Goal: Complete application form: Complete application form

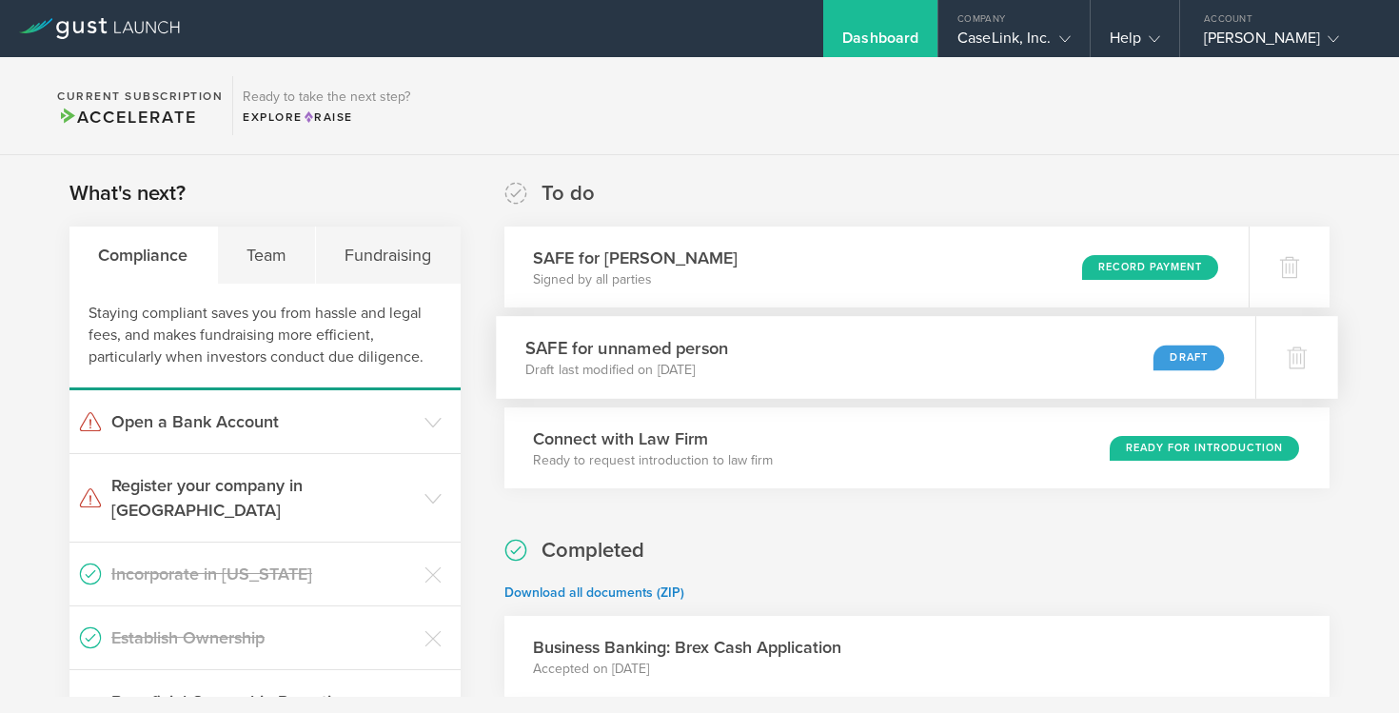
click at [728, 374] on p "Draft last modified on [DATE]" at bounding box center [626, 370] width 203 height 19
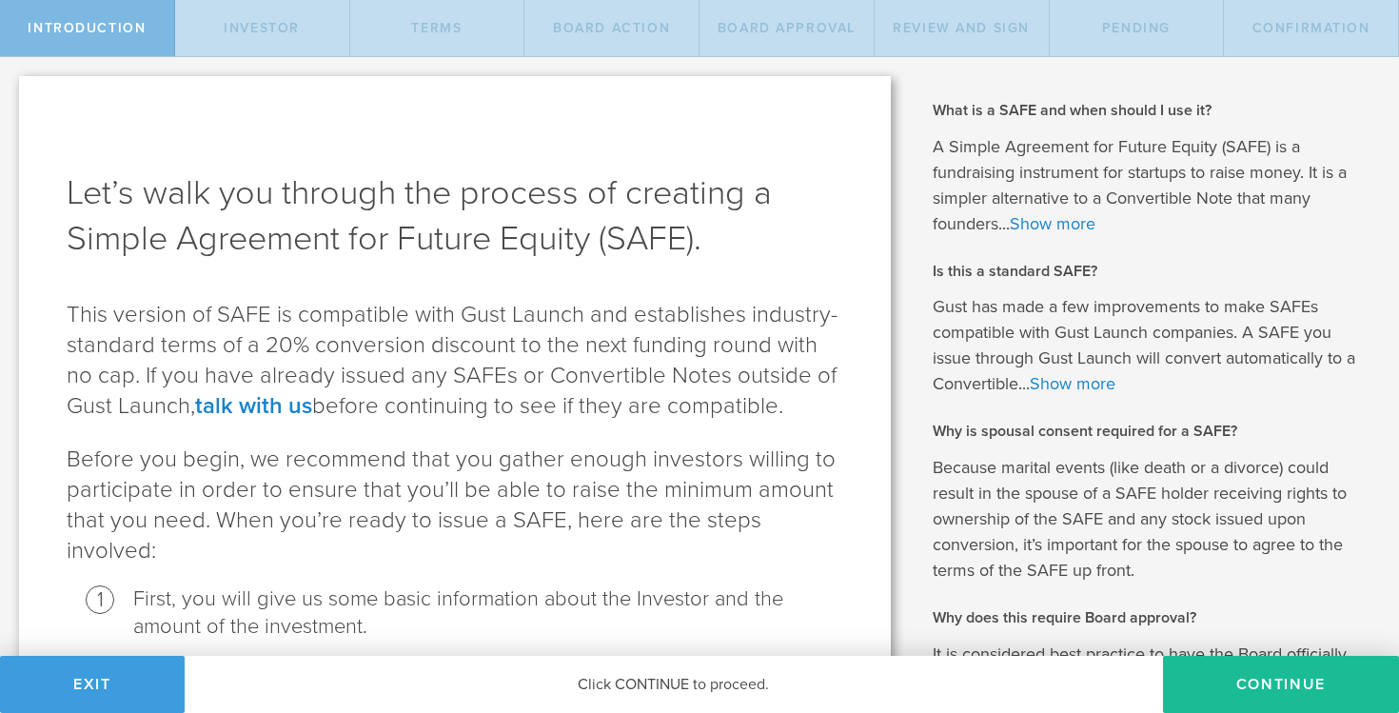
scroll to position [80, 0]
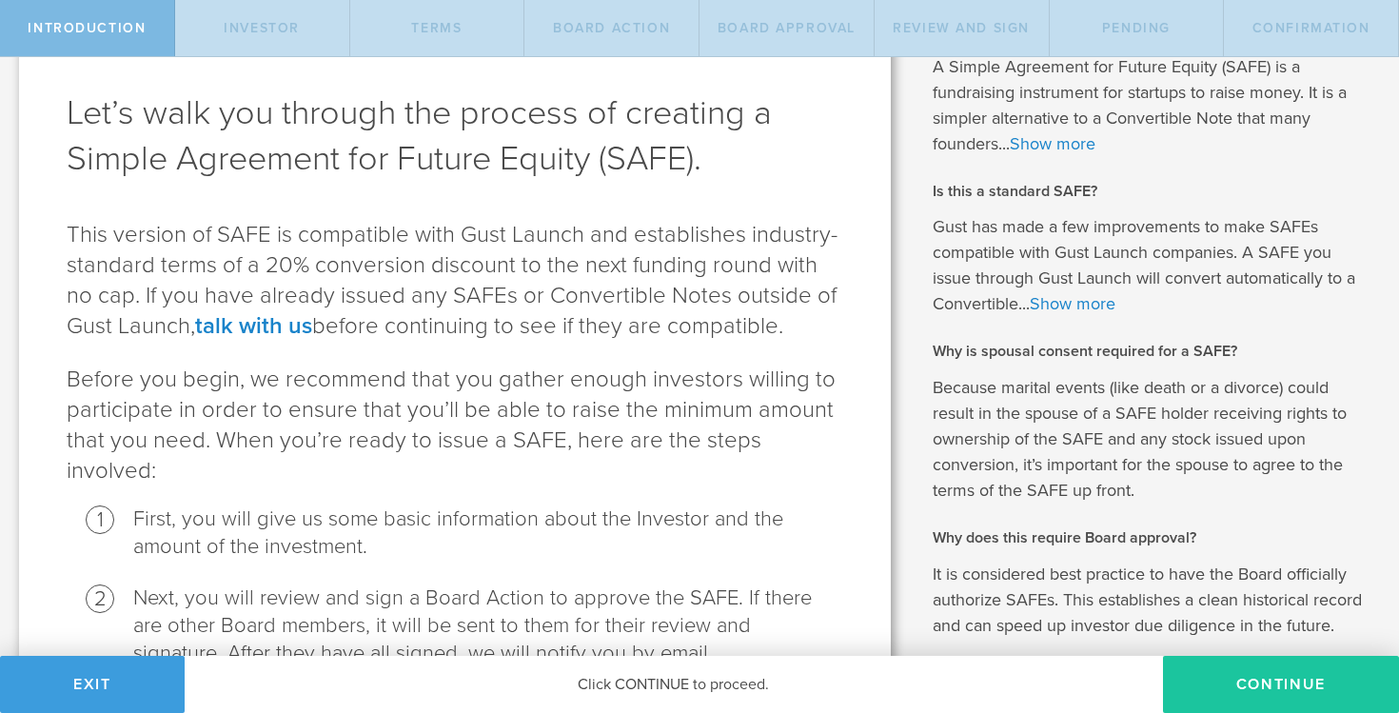
click at [1224, 685] on button "Continue" at bounding box center [1281, 684] width 236 height 57
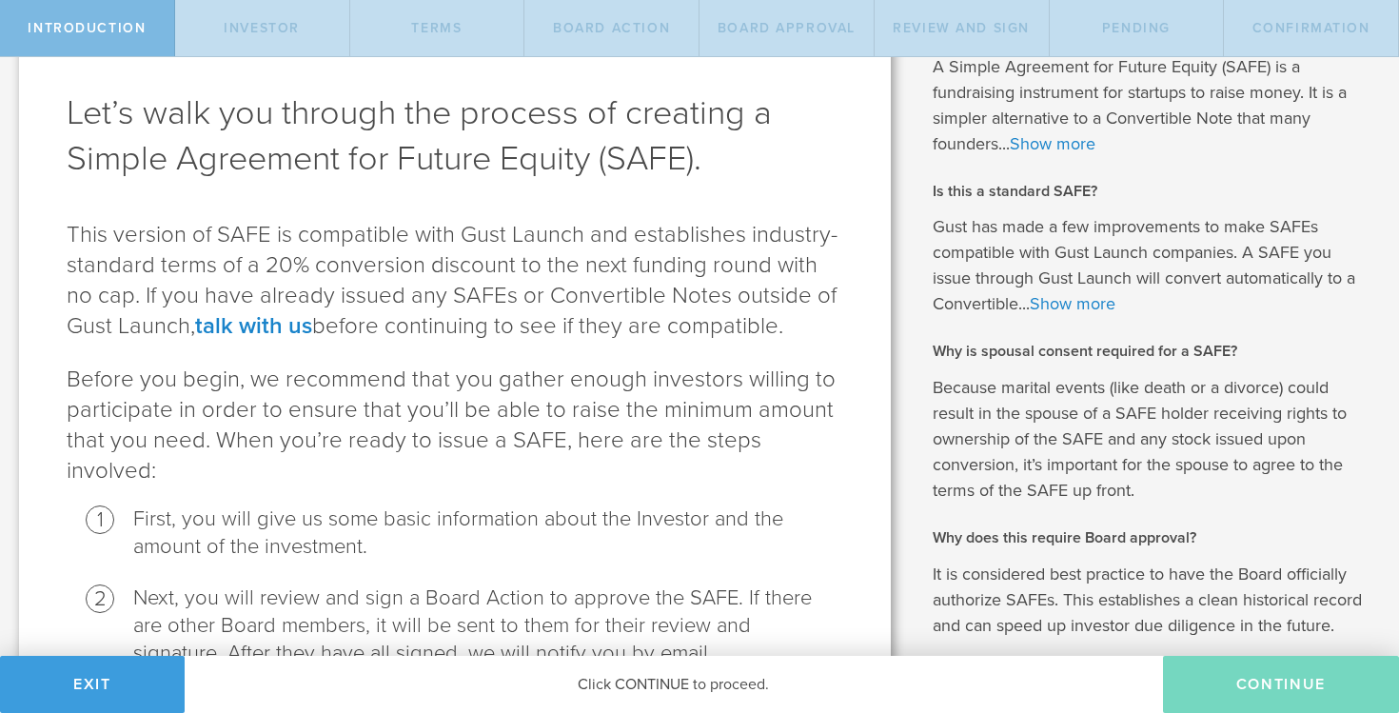
scroll to position [0, 0]
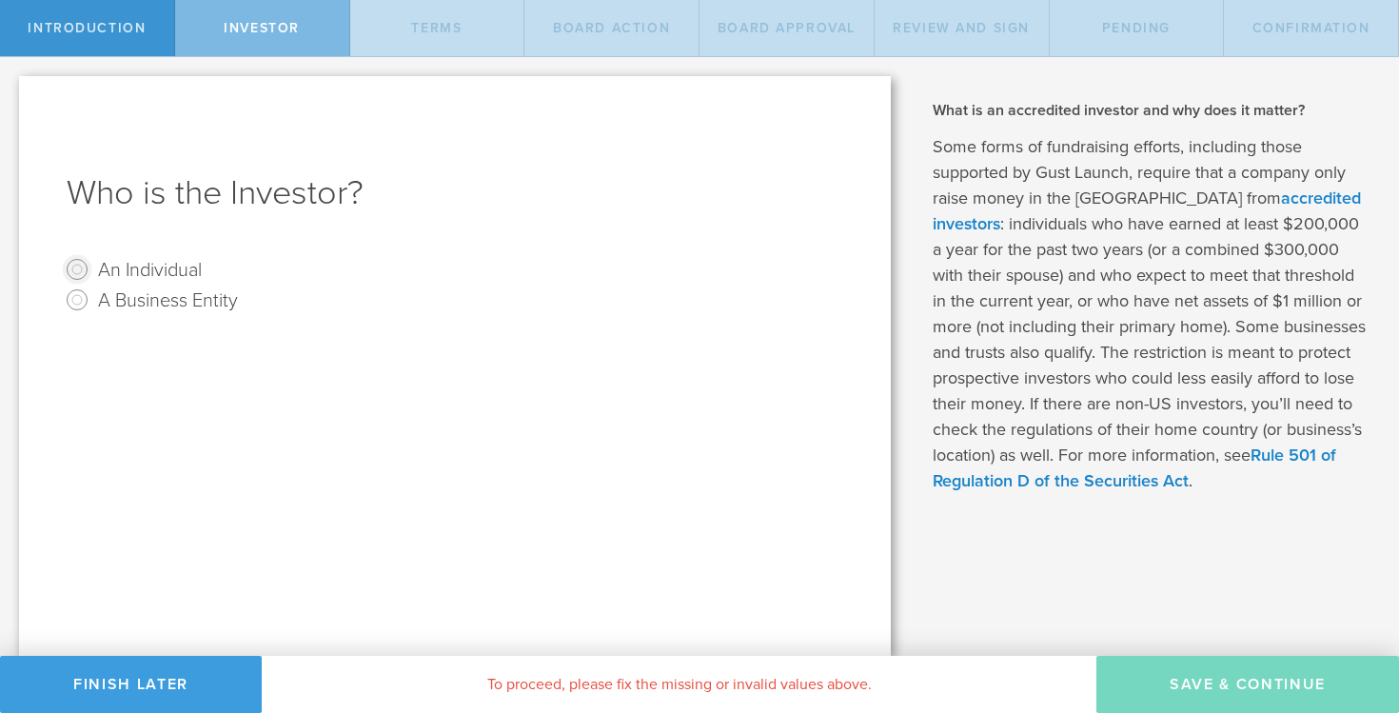
click at [77, 271] on input "An Individual" at bounding box center [77, 269] width 30 height 30
radio input "true"
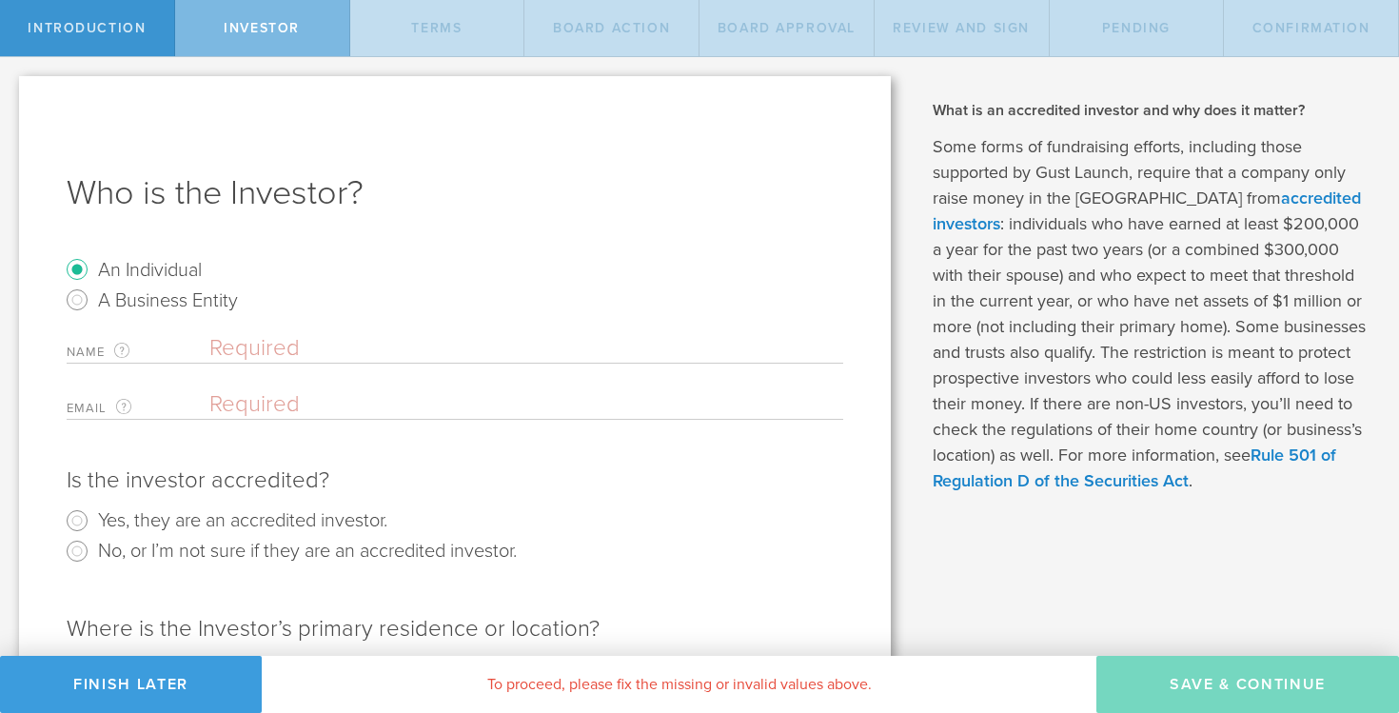
click at [223, 342] on input "text" at bounding box center [526, 348] width 634 height 29
type input "[PERSON_NAME]"
click at [257, 405] on input "email" at bounding box center [521, 404] width 624 height 29
paste input "[EMAIL_ADDRESS][DOMAIN_NAME]"
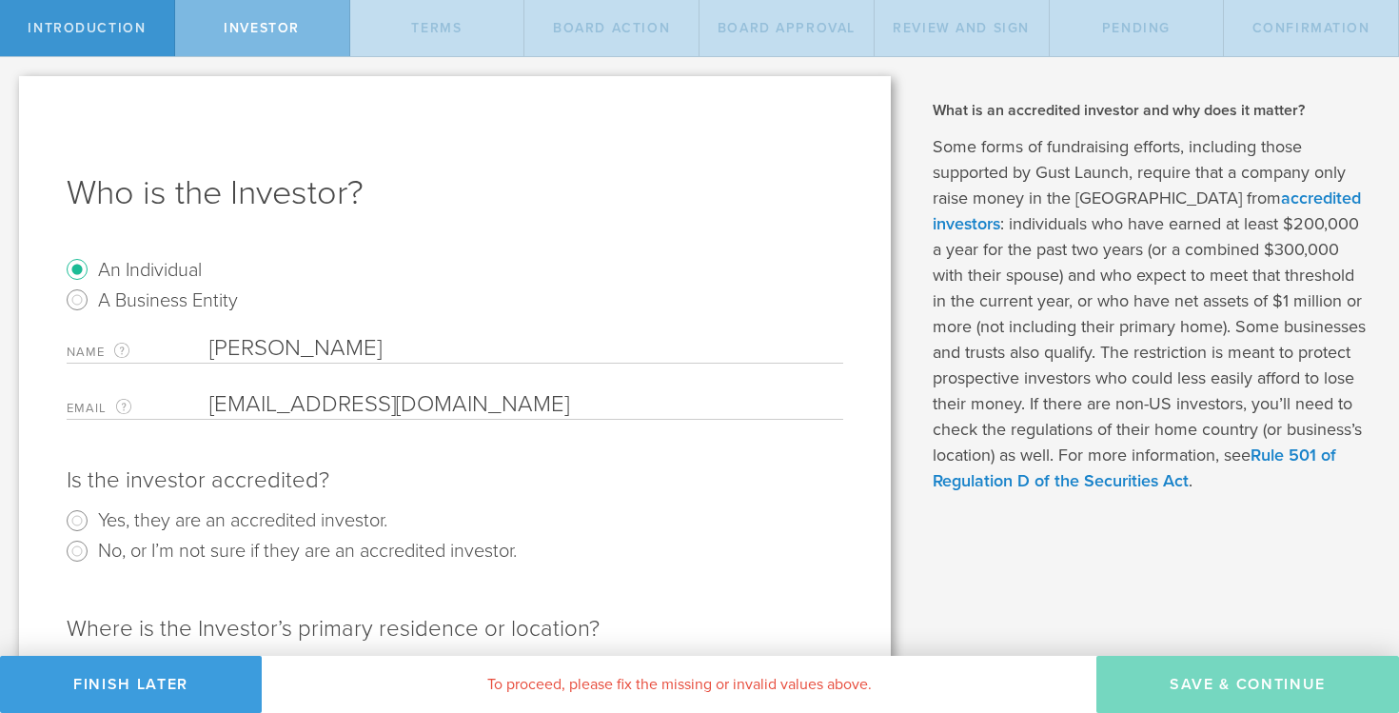
type input "[EMAIL_ADDRESS][DOMAIN_NAME]"
click at [78, 519] on input "Yes, they are an accredited investor." at bounding box center [77, 520] width 30 height 30
radio input "true"
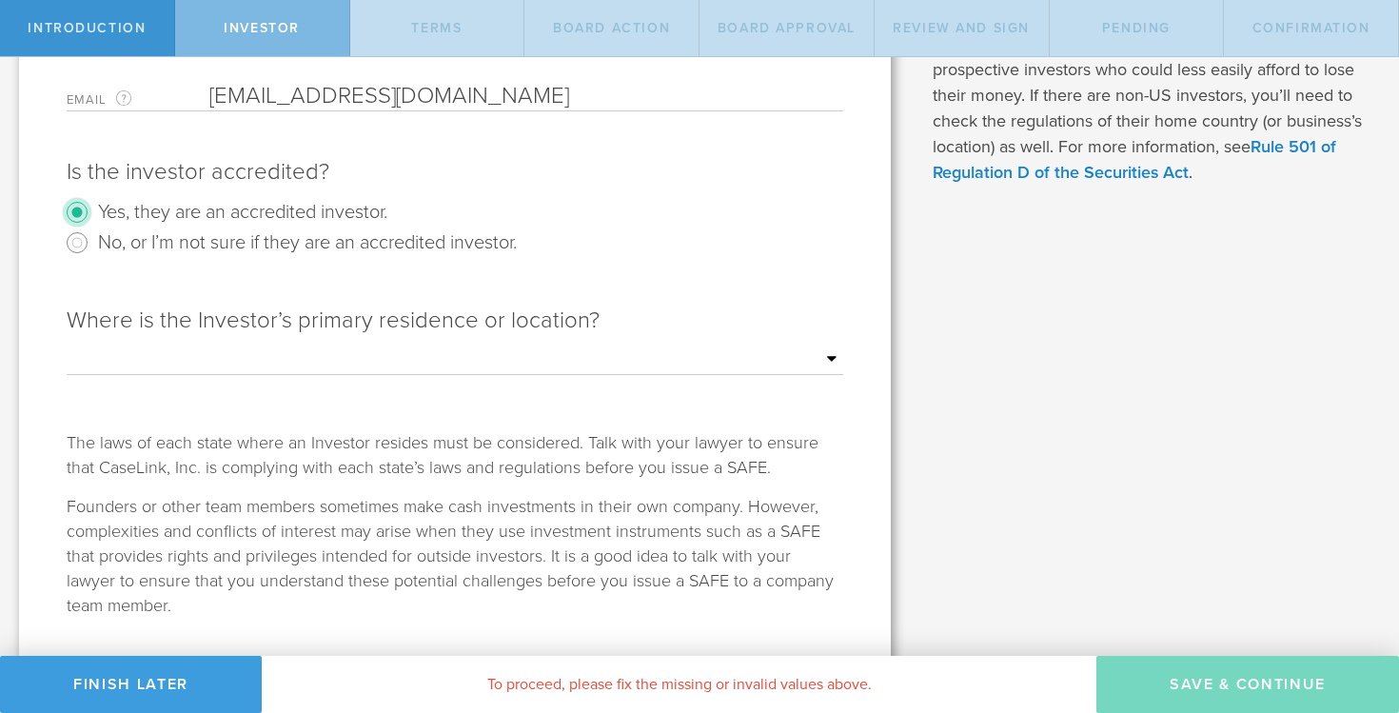
scroll to position [310, 0]
click at [330, 362] on select "Outside of the [GEOGRAPHIC_DATA] [US_STATE] [US_STATE] [US_STATE] [US_STATE] [U…" at bounding box center [455, 358] width 777 height 29
select select "string:[GEOGRAPHIC_DATA]"
click at [67, 344] on select "Outside of the [GEOGRAPHIC_DATA] [US_STATE] [US_STATE] [US_STATE] [US_STATE] [U…" at bounding box center [455, 358] width 777 height 29
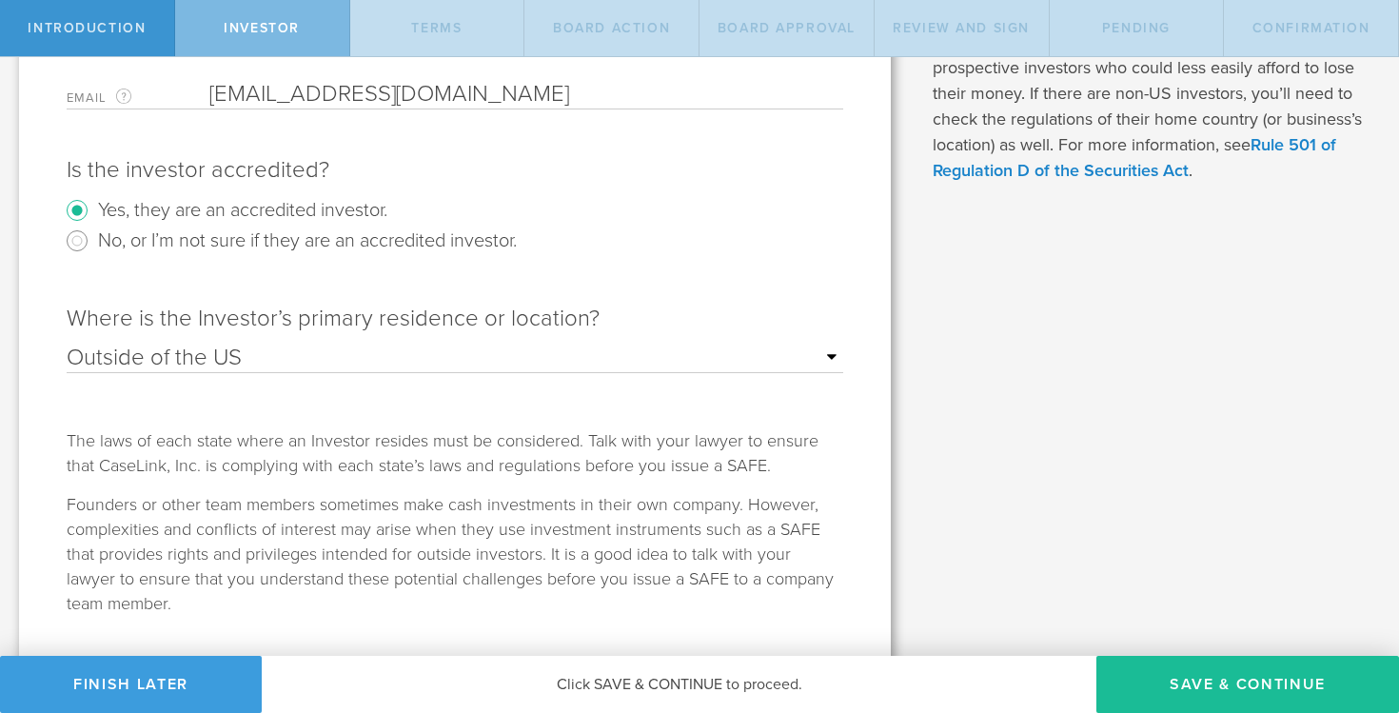
scroll to position [356, 0]
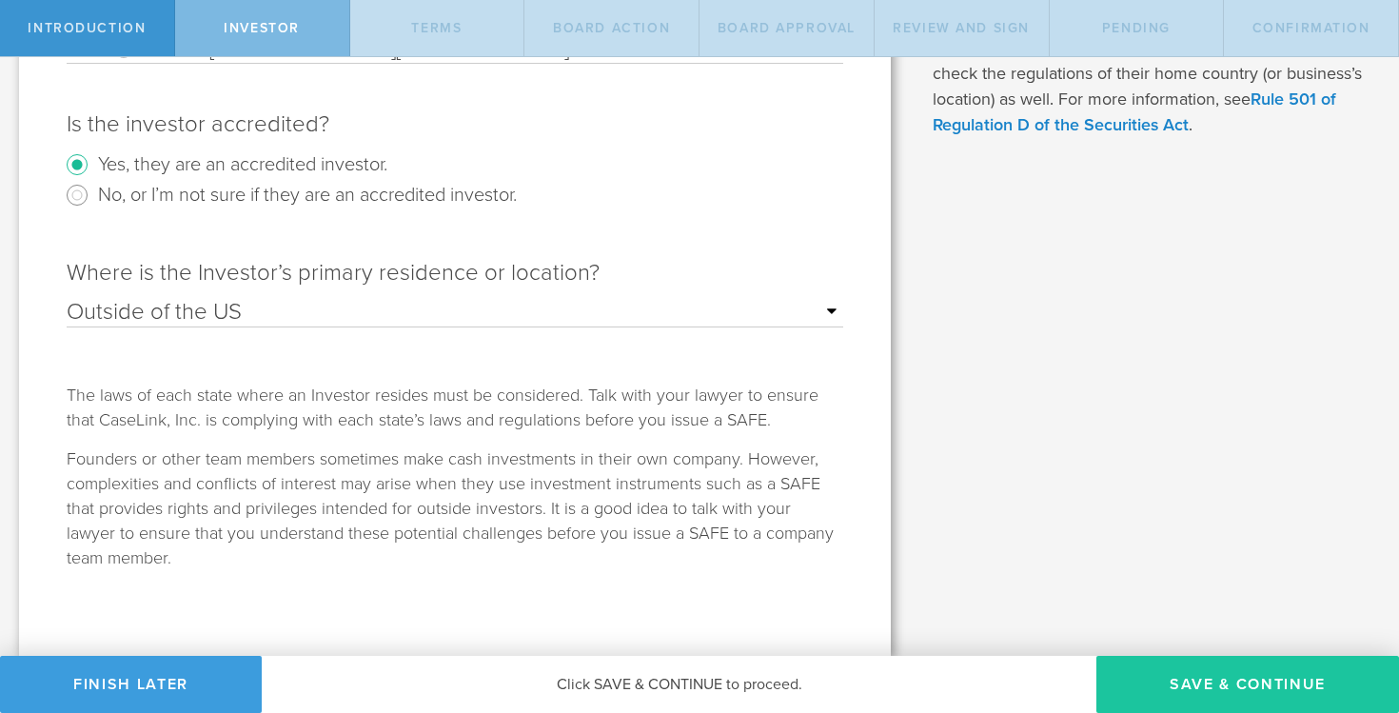
click at [1326, 680] on button "Save & Continue" at bounding box center [1247, 684] width 303 height 57
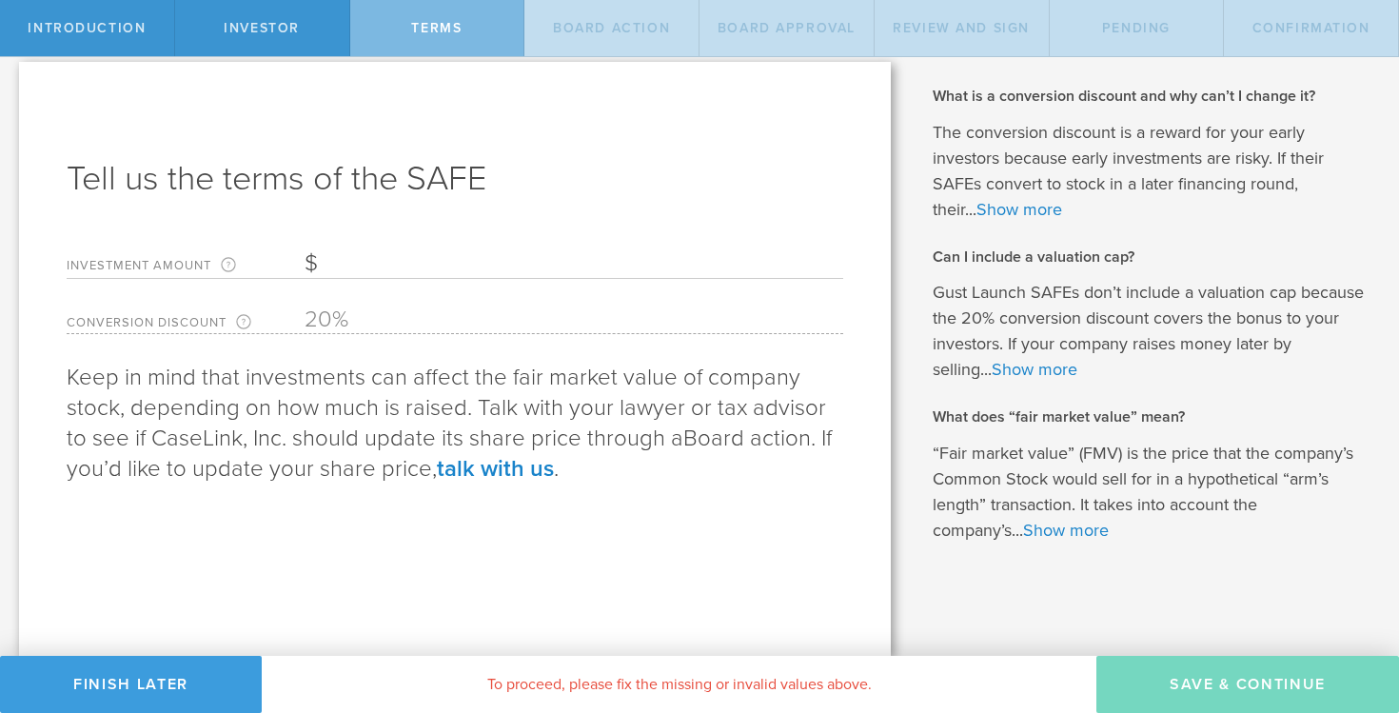
scroll to position [0, 0]
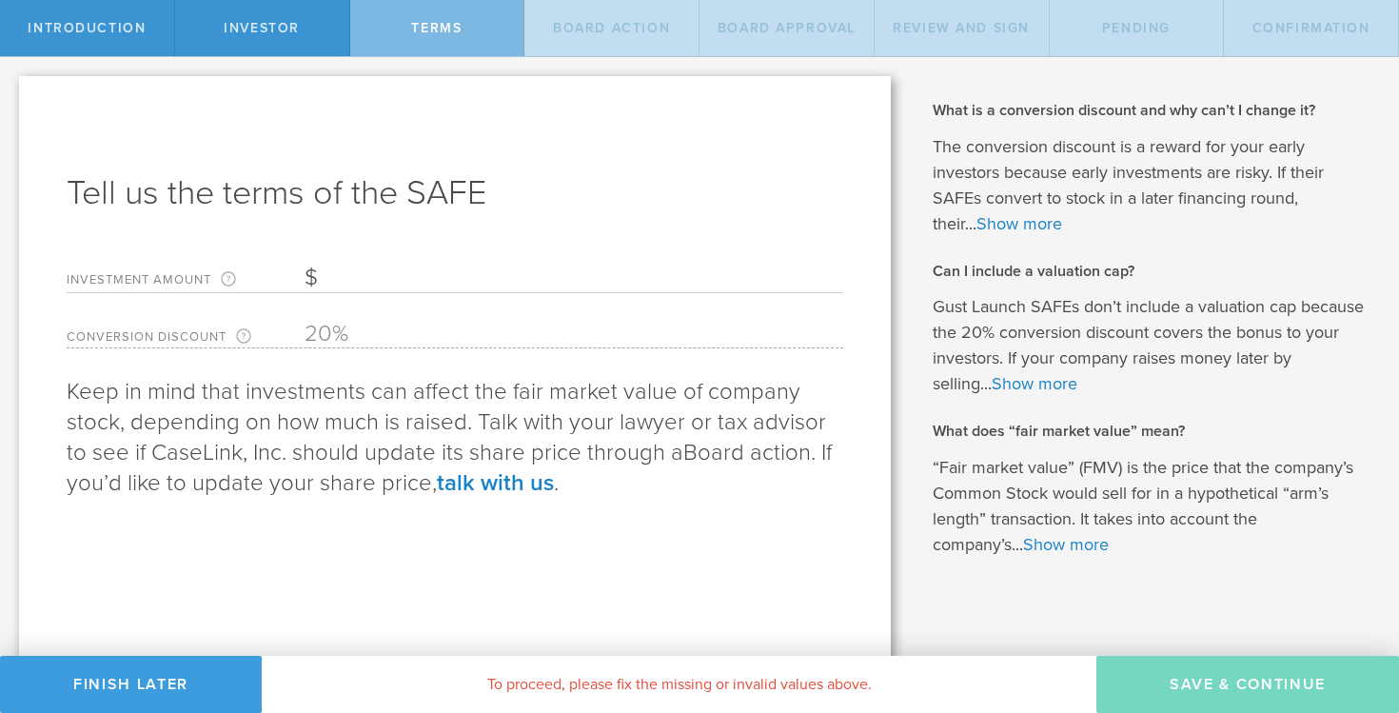
click at [382, 280] on input "Investment Amount The amount (in USD) that this investor is paying for the SAFE." at bounding box center [574, 278] width 539 height 29
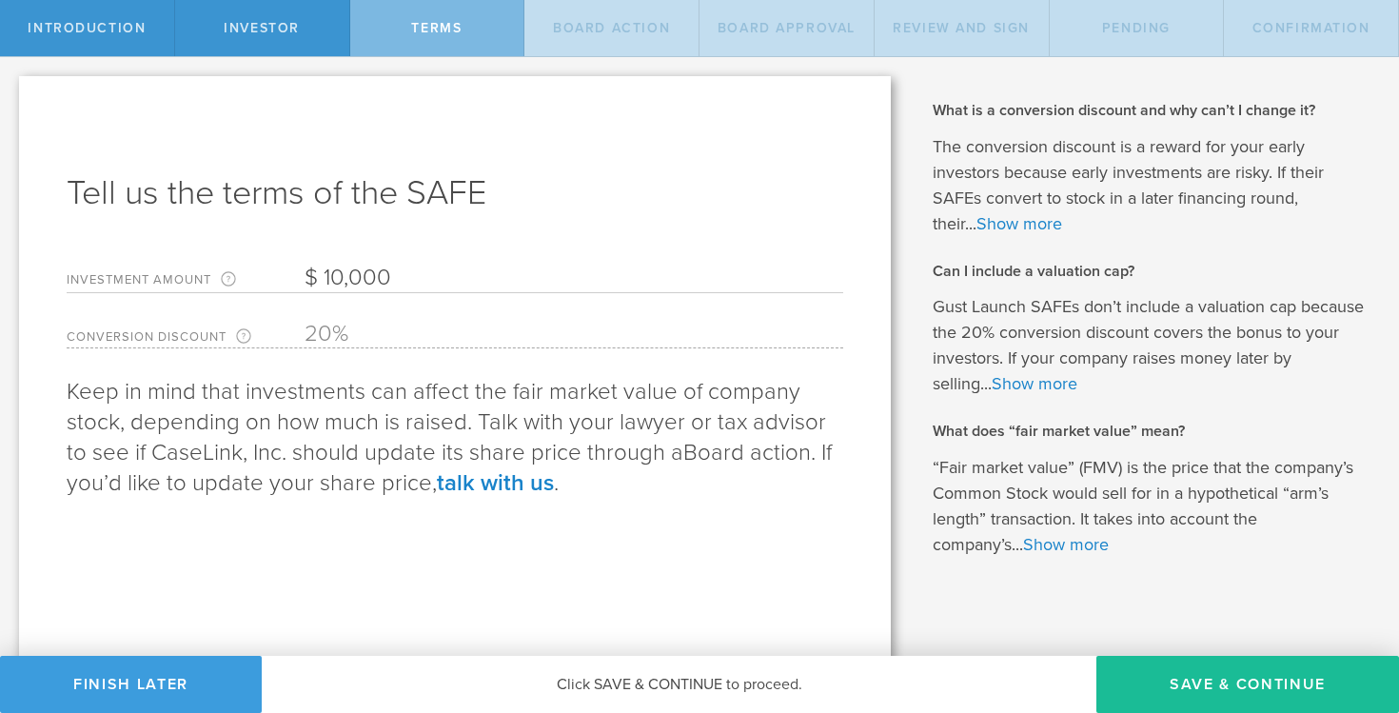
scroll to position [14, 0]
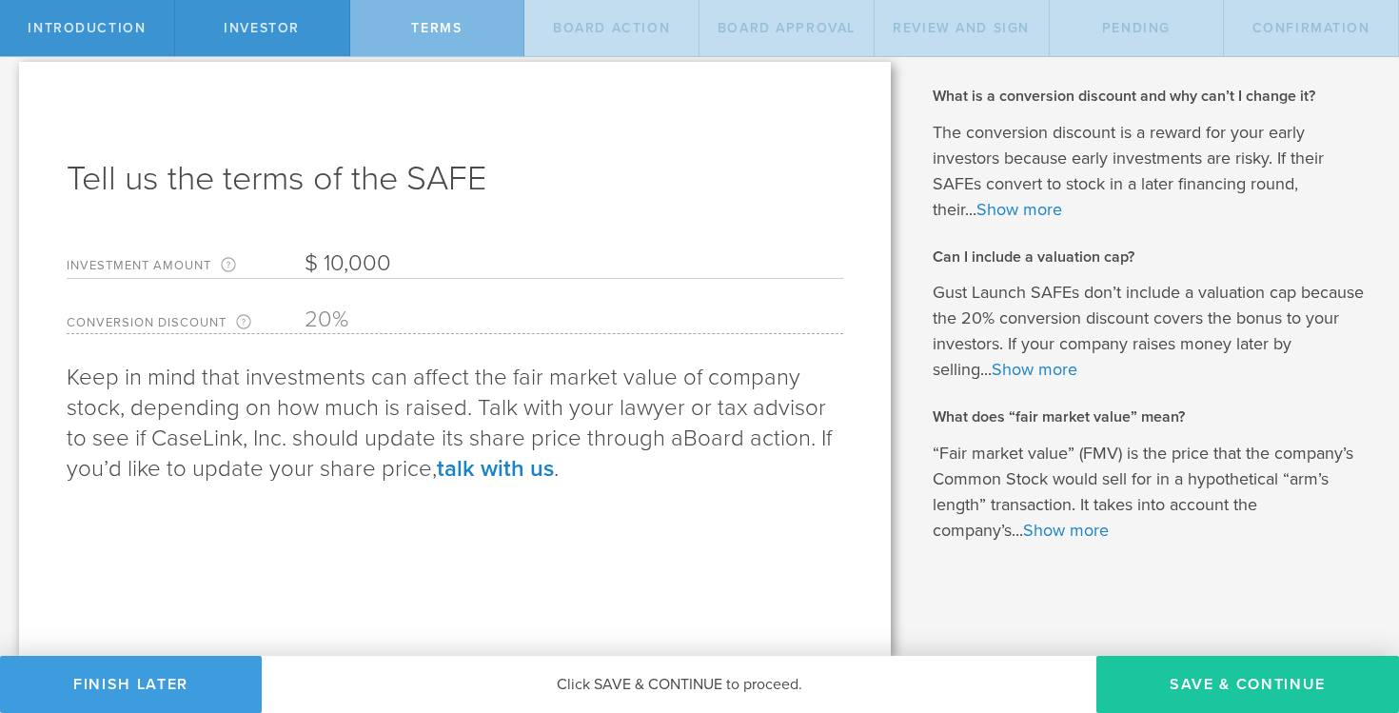
type input "10,000"
click at [1175, 681] on button "Save & Continue" at bounding box center [1247, 684] width 303 height 57
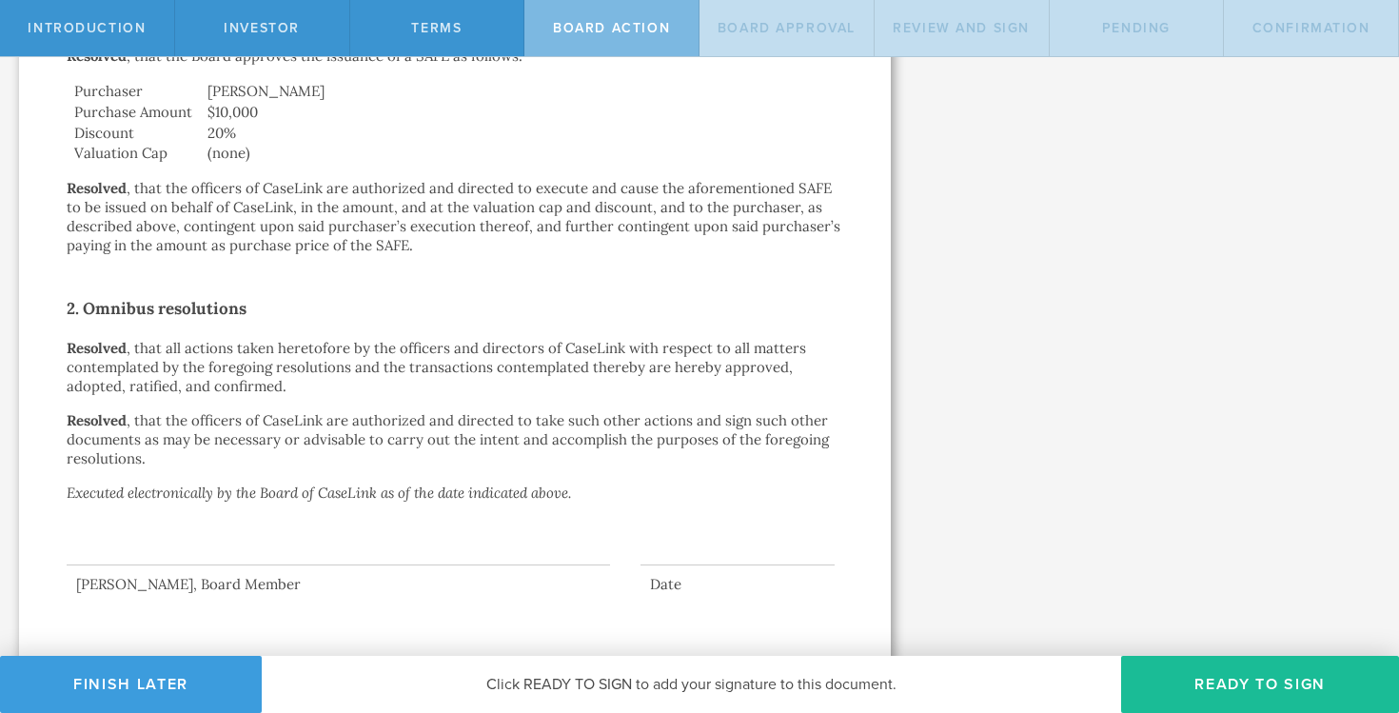
scroll to position [536, 0]
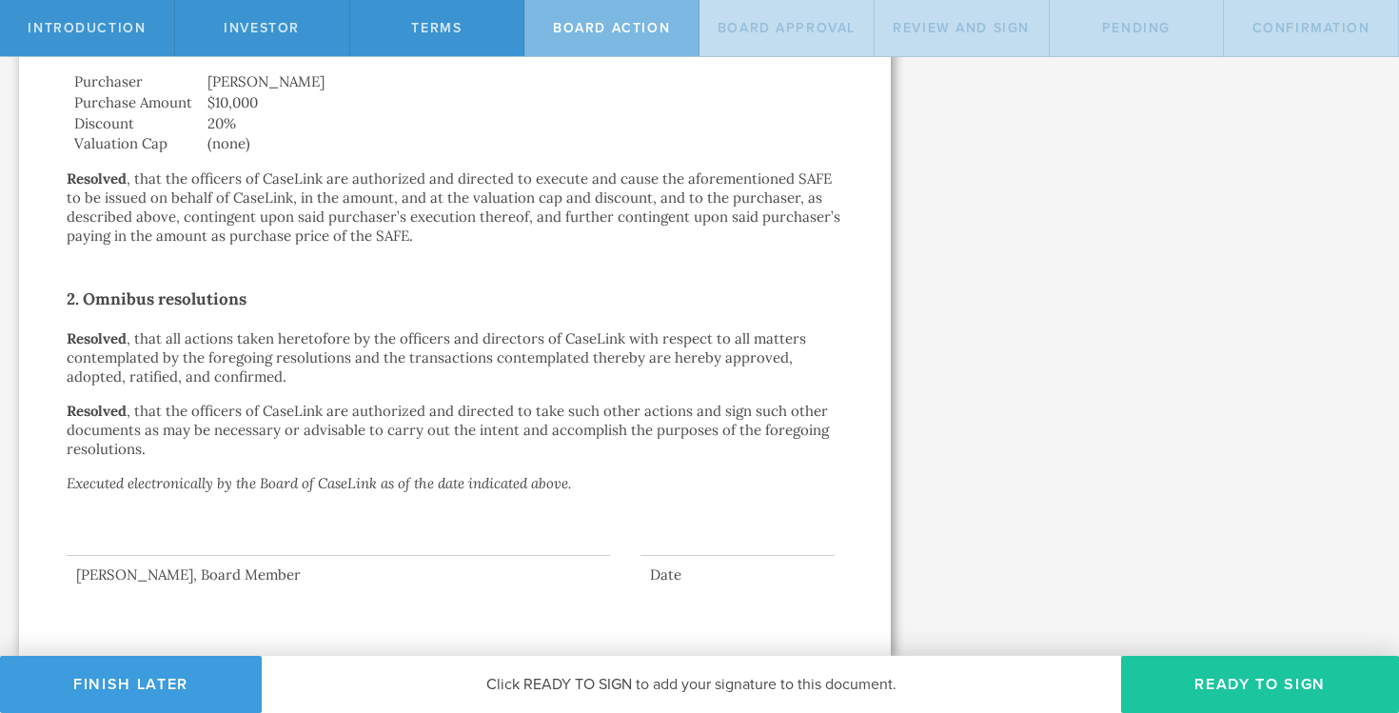
click at [1214, 673] on button "Ready to Sign" at bounding box center [1260, 684] width 278 height 57
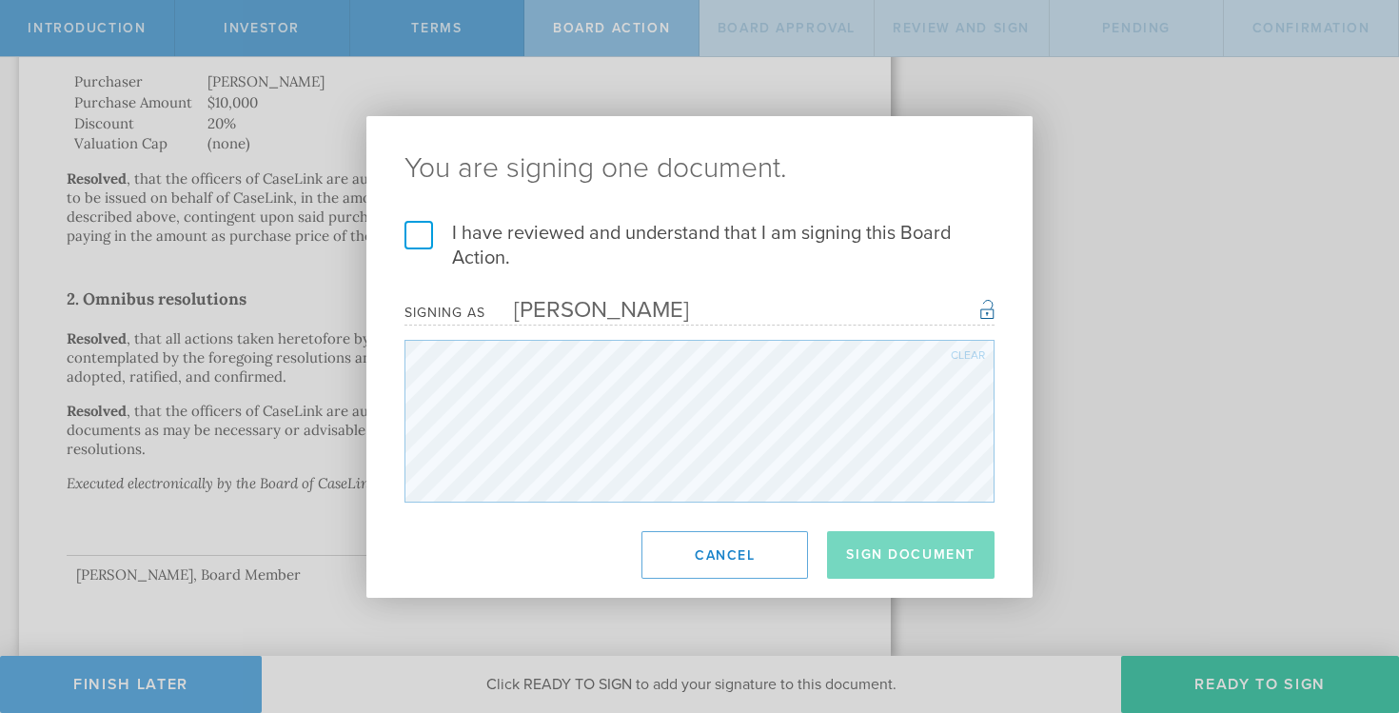
click at [412, 229] on label "I have reviewed and understand that I am signing this Board Action." at bounding box center [700, 245] width 590 height 49
click at [0, 0] on input "I have reviewed and understand that I am signing this Board Action." at bounding box center [0, 0] width 0 height 0
click at [926, 562] on button "Sign Document" at bounding box center [911, 555] width 168 height 48
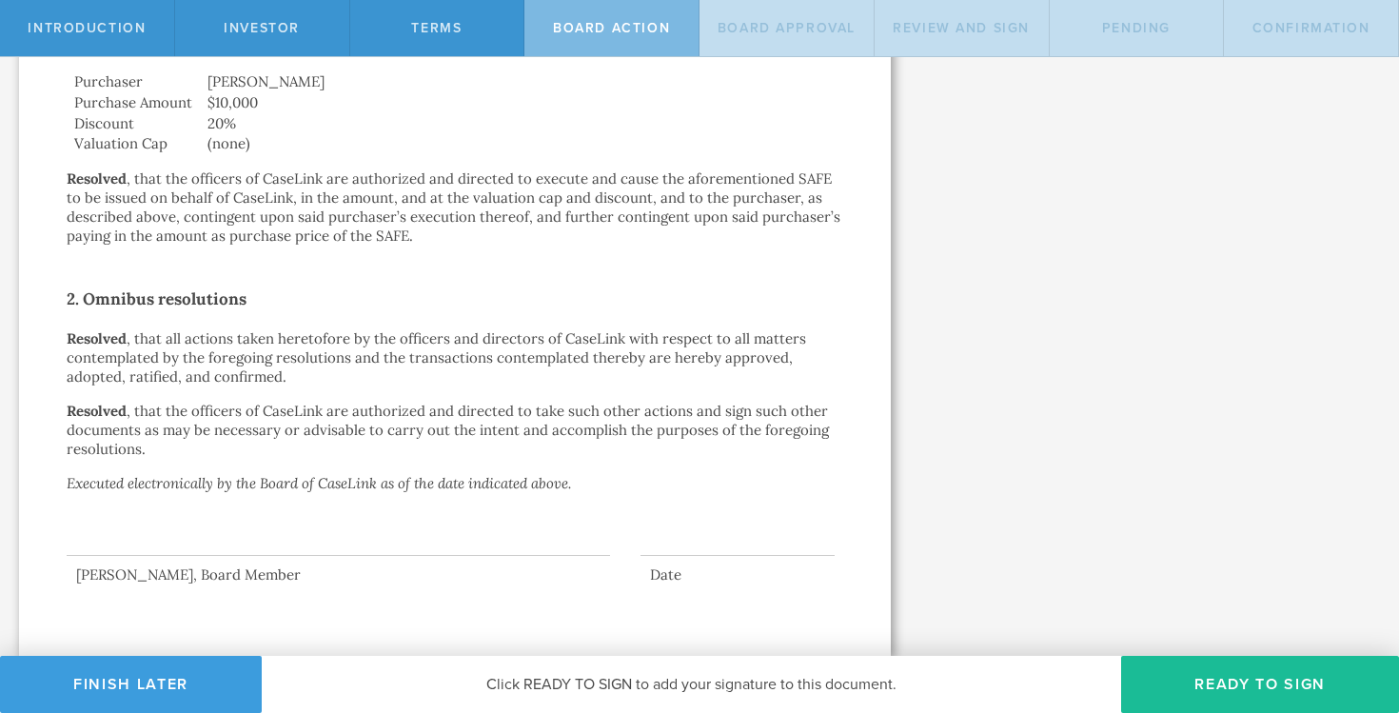
scroll to position [0, 0]
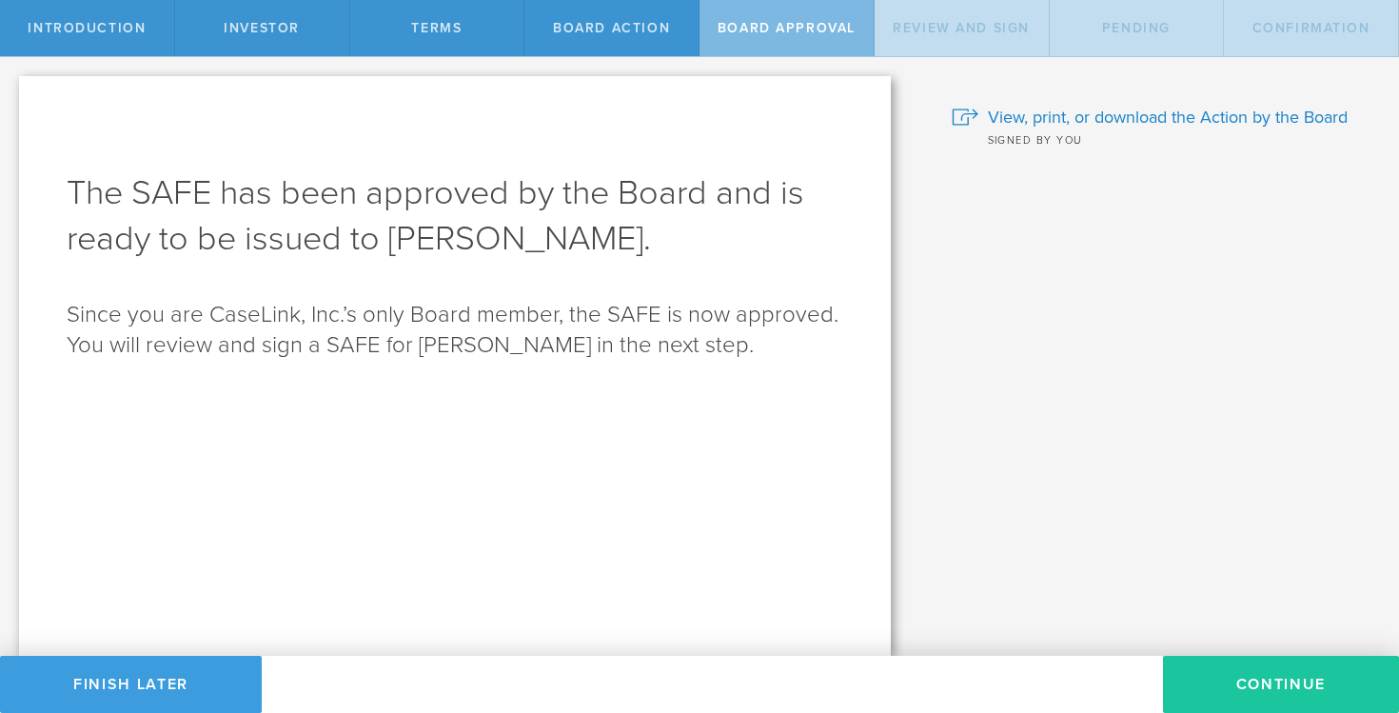
click at [1214, 675] on button "Continue" at bounding box center [1281, 684] width 236 height 57
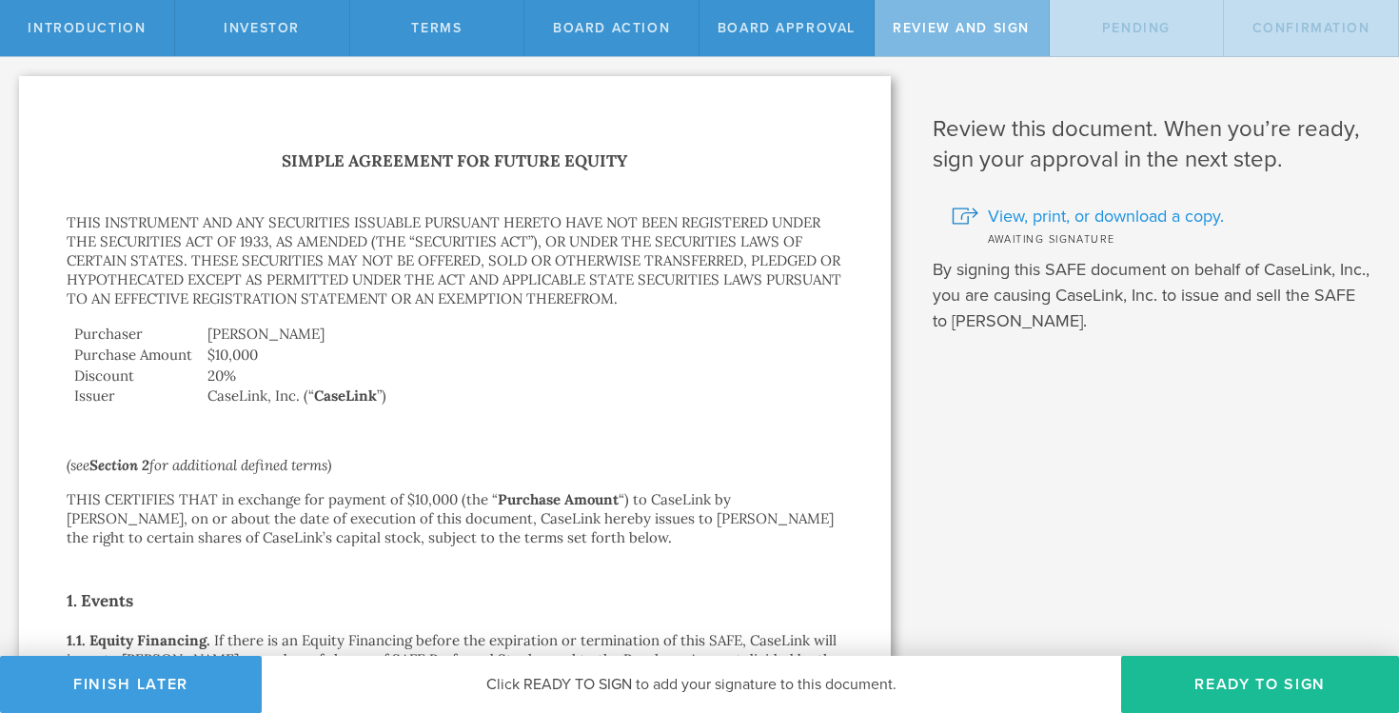
click at [1096, 210] on span "View, print, or download a copy." at bounding box center [1106, 216] width 236 height 25
click at [1234, 679] on button "Ready to Sign" at bounding box center [1260, 684] width 278 height 57
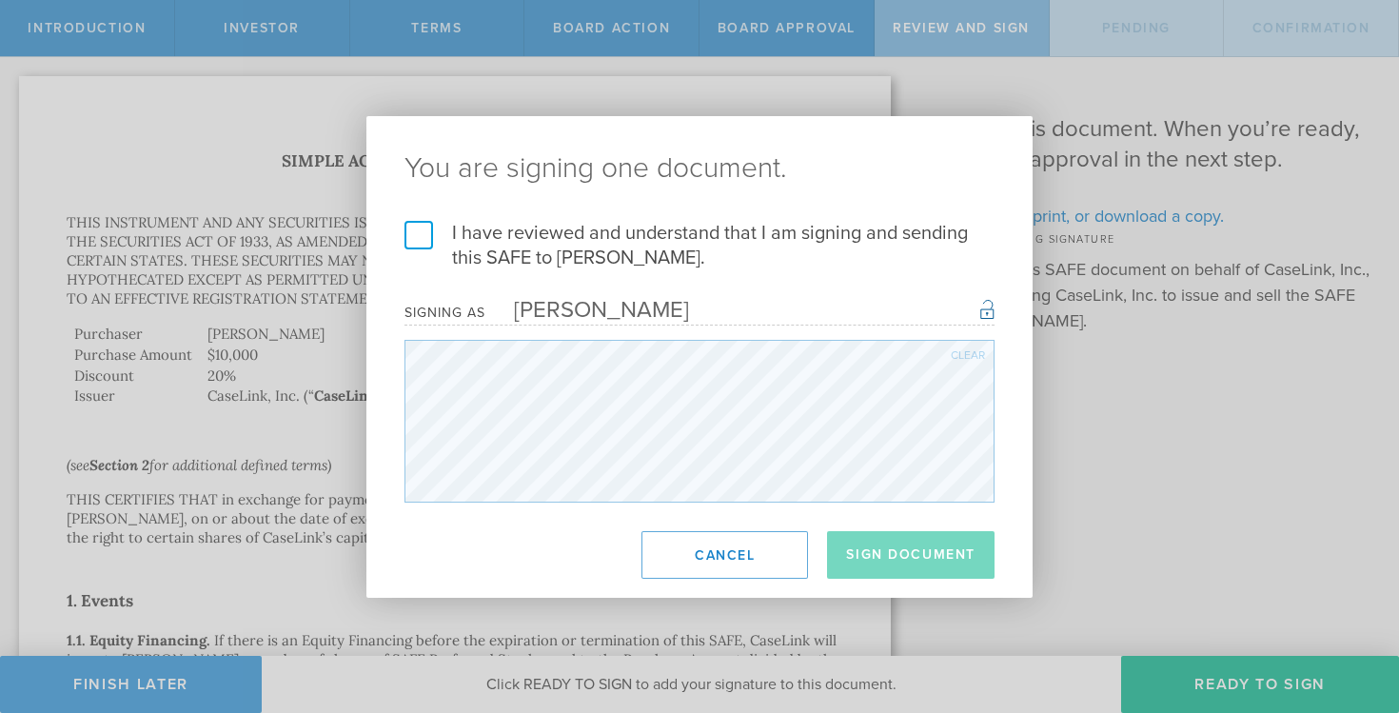
click at [414, 235] on label "I have reviewed and understand that I am signing and sending this SAFE to [PERS…" at bounding box center [700, 245] width 590 height 49
click at [0, 0] on input "I have reviewed and understand that I am signing and sending this SAFE to [PERS…" at bounding box center [0, 0] width 0 height 0
click at [927, 551] on button "Sign Document" at bounding box center [911, 555] width 168 height 48
